Goal: Transaction & Acquisition: Download file/media

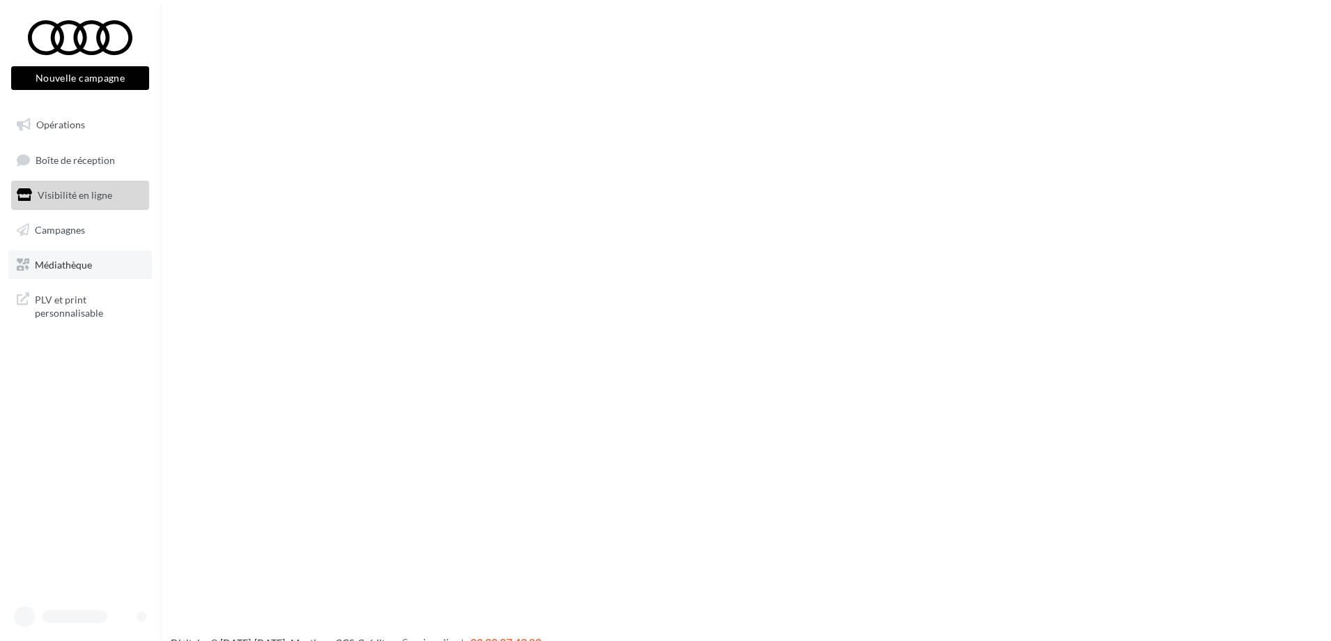
click at [72, 272] on link "Médiathèque" at bounding box center [80, 264] width 144 height 29
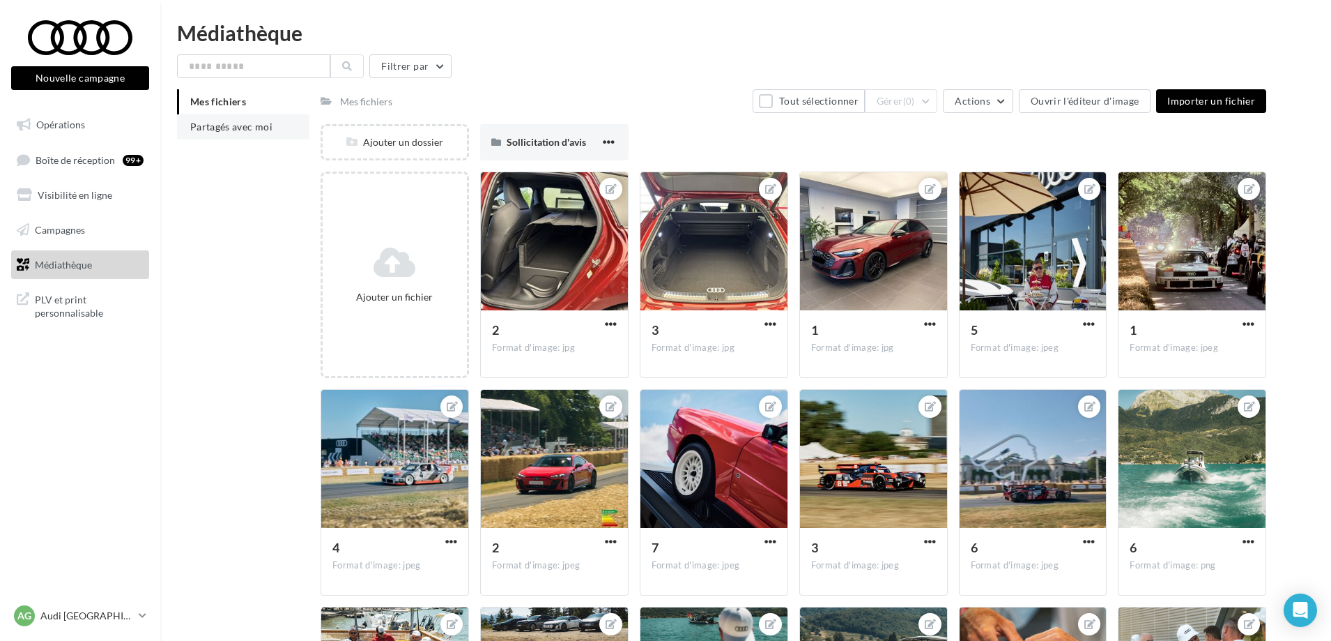
click at [257, 123] on span "Partagés avec moi" at bounding box center [231, 127] width 82 height 12
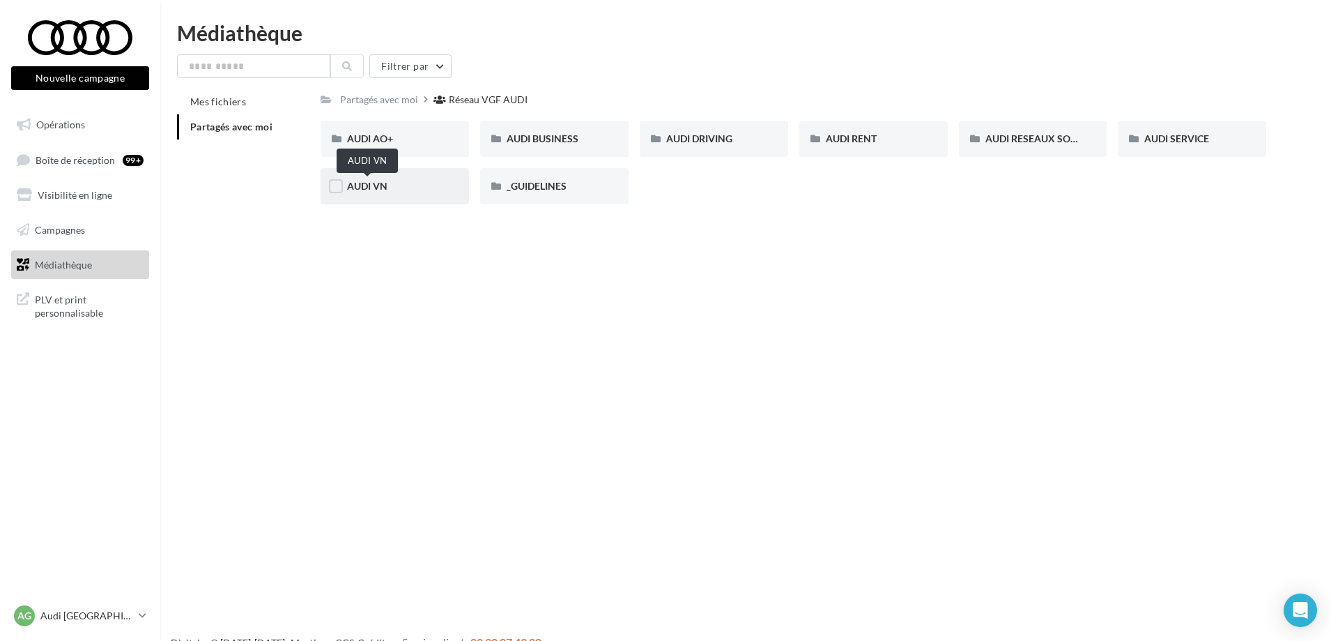
click at [366, 191] on span "AUDI VN" at bounding box center [367, 186] width 40 height 12
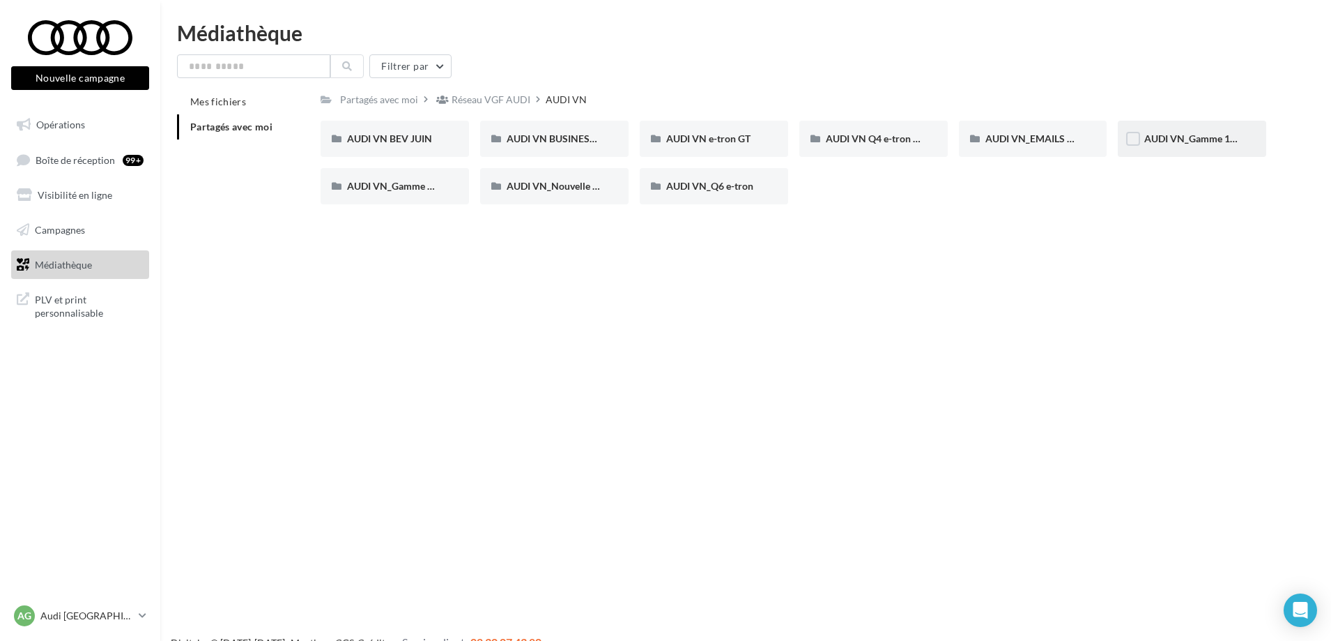
click at [1183, 130] on div "AUDI VN_Gamme 100% électrique" at bounding box center [1192, 139] width 148 height 36
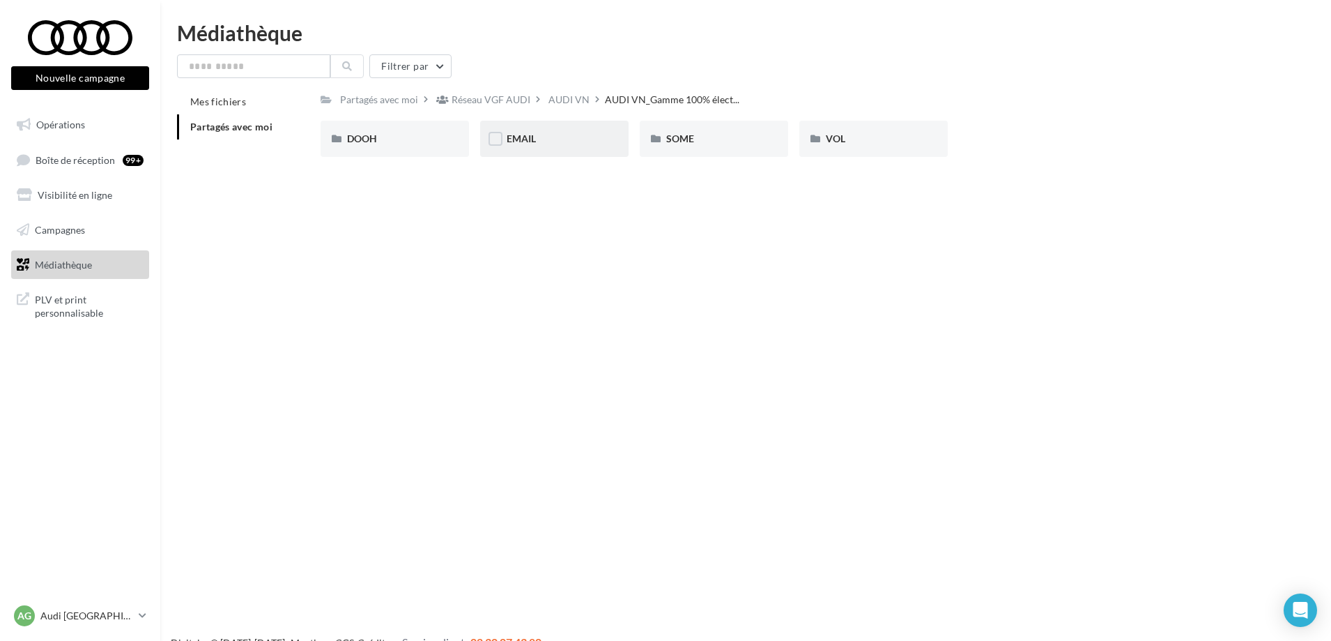
click at [531, 148] on div "EMAIL" at bounding box center [554, 139] width 148 height 36
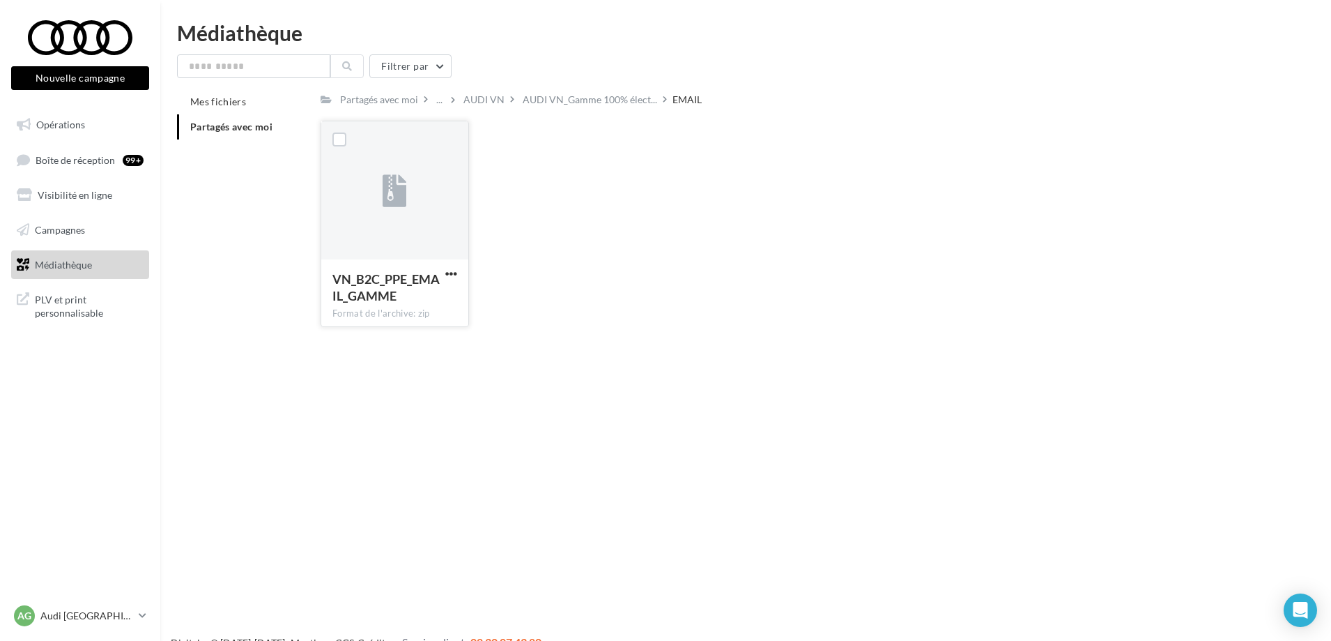
click at [444, 275] on button "button" at bounding box center [451, 275] width 17 height 14
click at [376, 309] on button "Télécharger" at bounding box center [390, 301] width 139 height 36
click at [908, 215] on div "VN_B2C_PPE_EMAIL_GAMME Format de l'archive: zip VN_B2C_PPE_EMAIL_GAMME" at bounding box center [799, 229] width 957 height 217
